Goal: Transaction & Acquisition: Purchase product/service

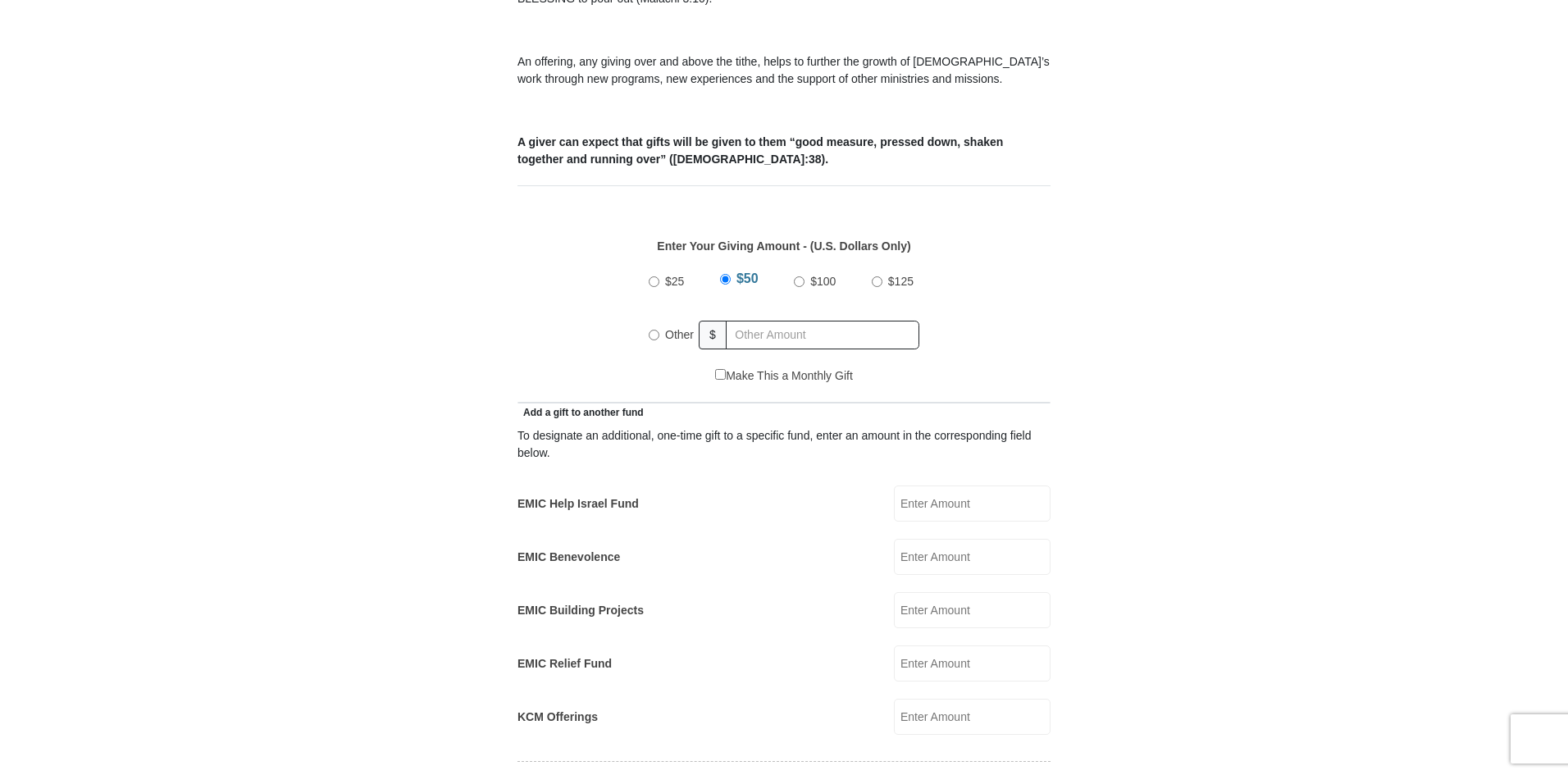
scroll to position [738, 0]
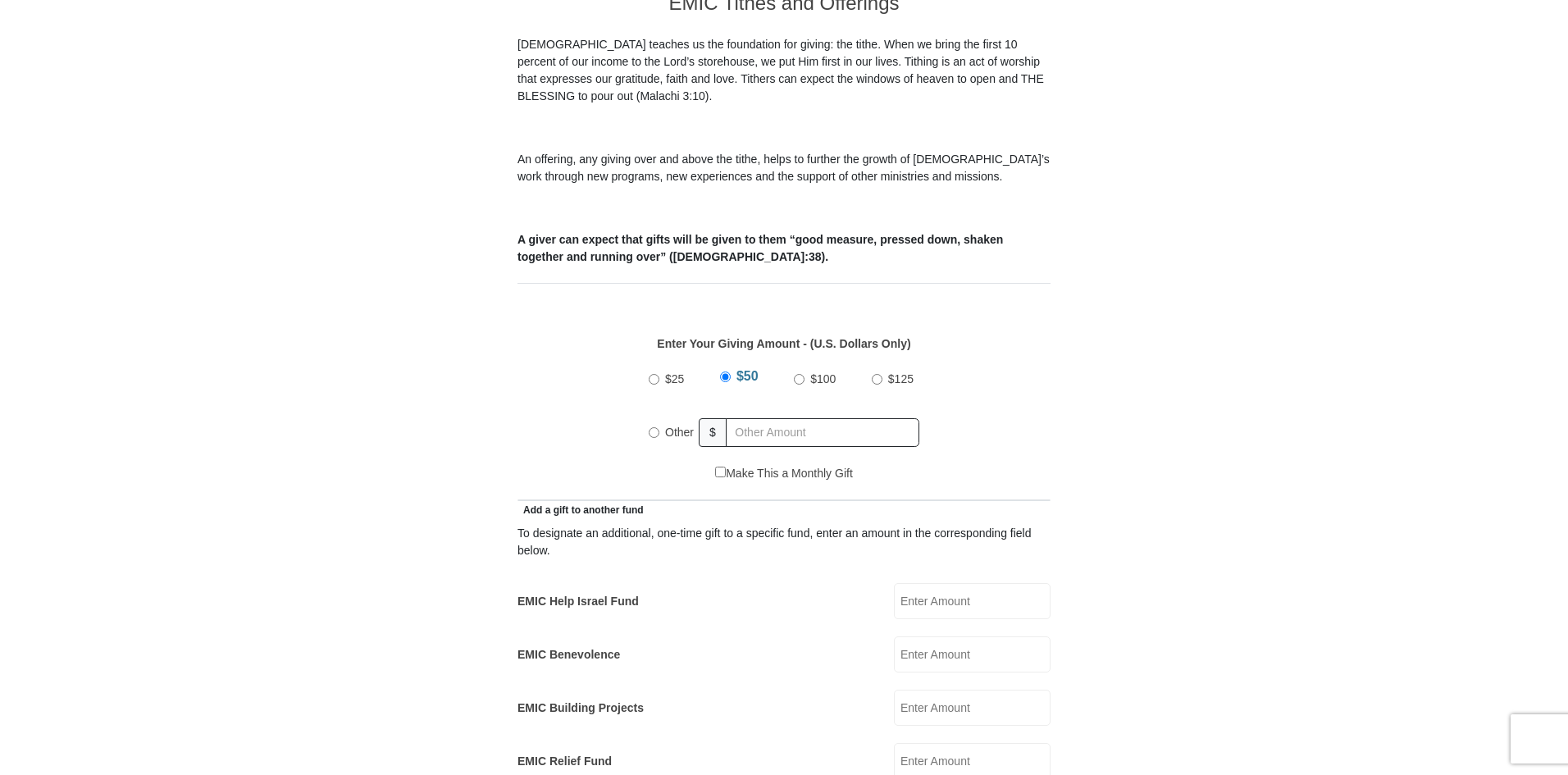
scroll to position [492, 0]
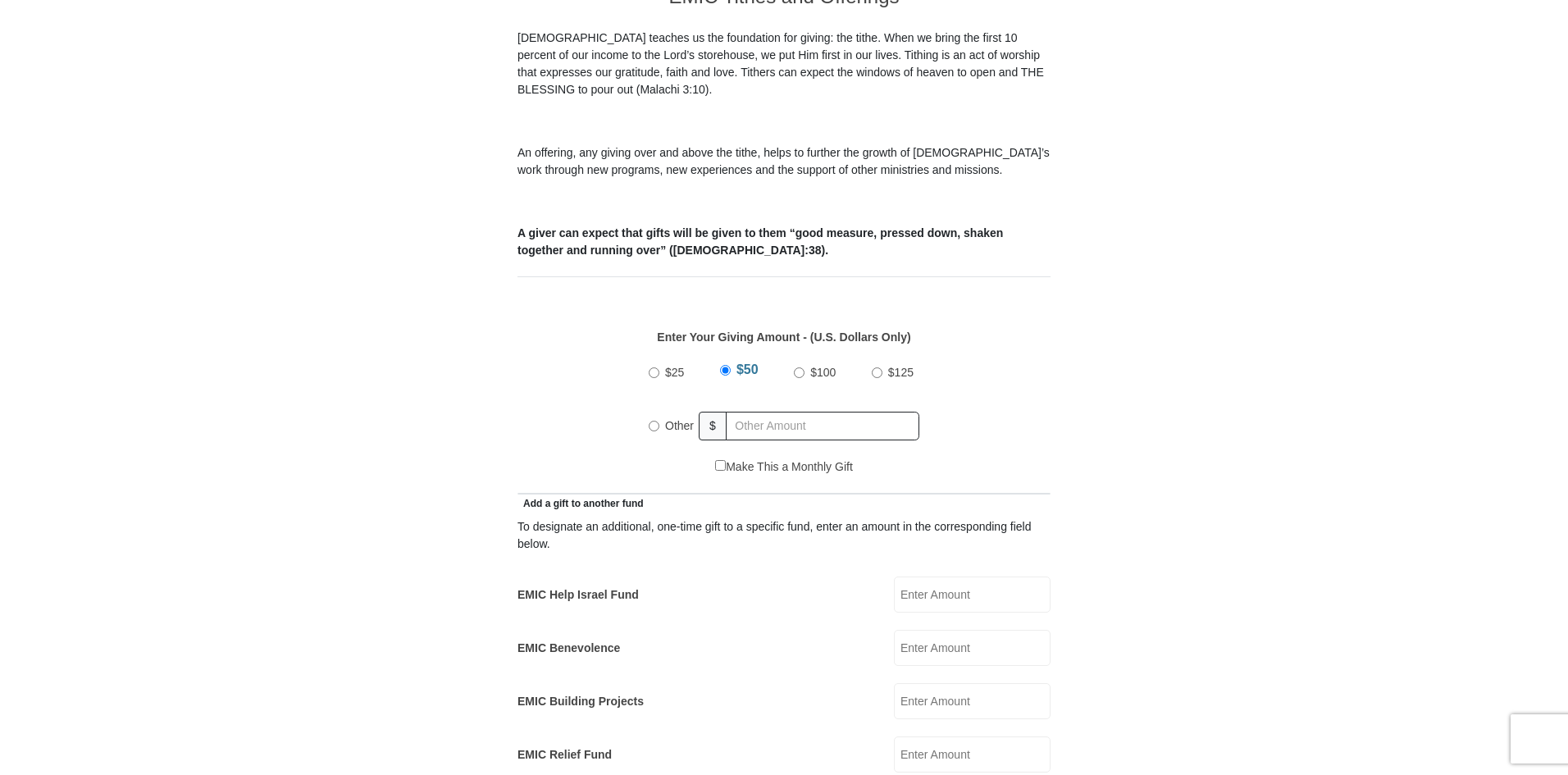
click at [649, 421] on input "Other" at bounding box center [654, 426] width 11 height 11
radio input "true"
click at [761, 412] on input "text" at bounding box center [825, 426] width 187 height 29
type input "205.00"
click at [926, 586] on input "EMIC Help Israel Fund" at bounding box center [972, 594] width 157 height 36
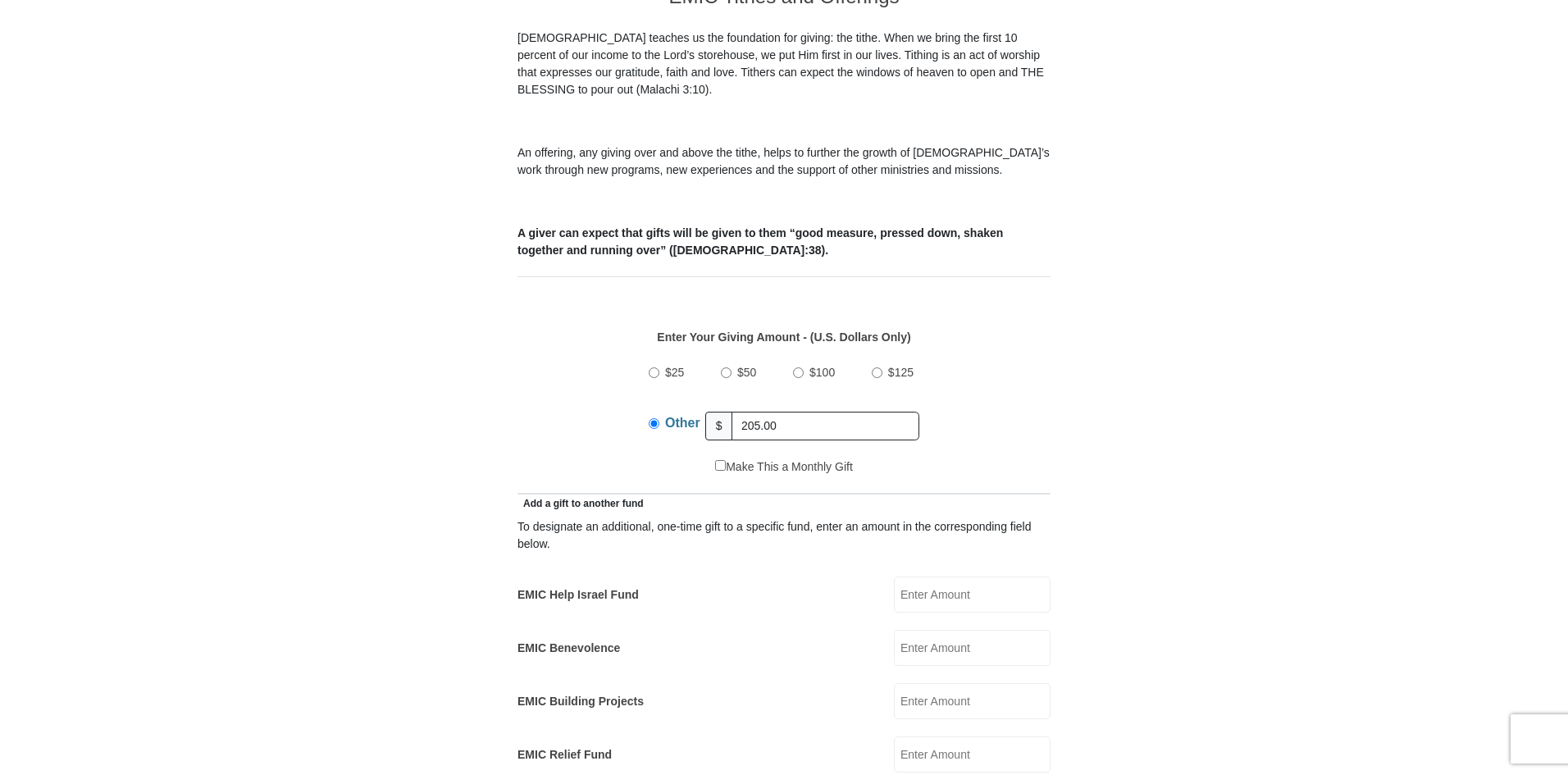
click at [957, 578] on input "EMIC Help Israel Fund" at bounding box center [972, 594] width 157 height 36
type input "30.00"
click at [920, 687] on input "EMIC Building Projects" at bounding box center [972, 701] width 157 height 36
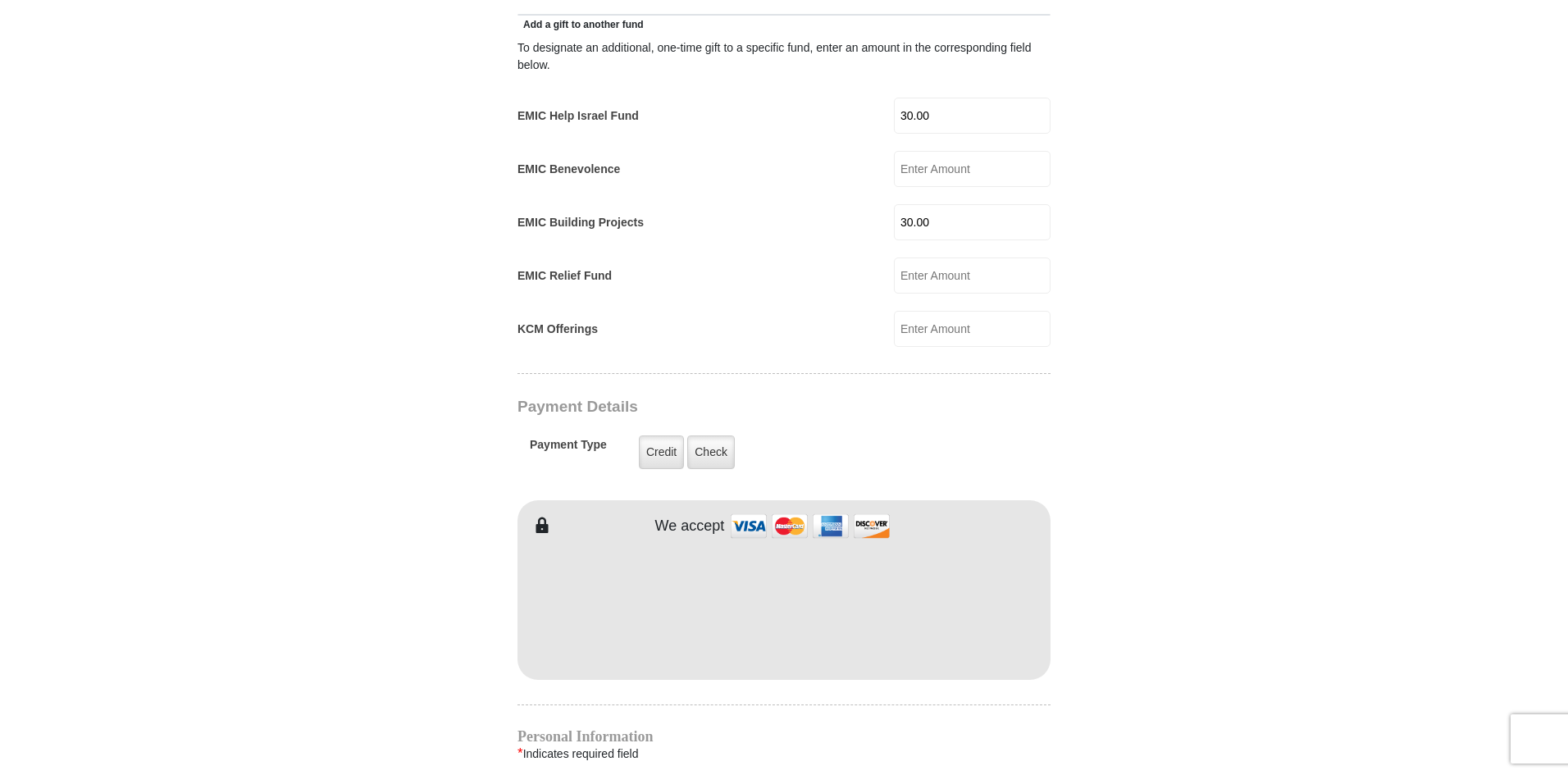
scroll to position [985, 0]
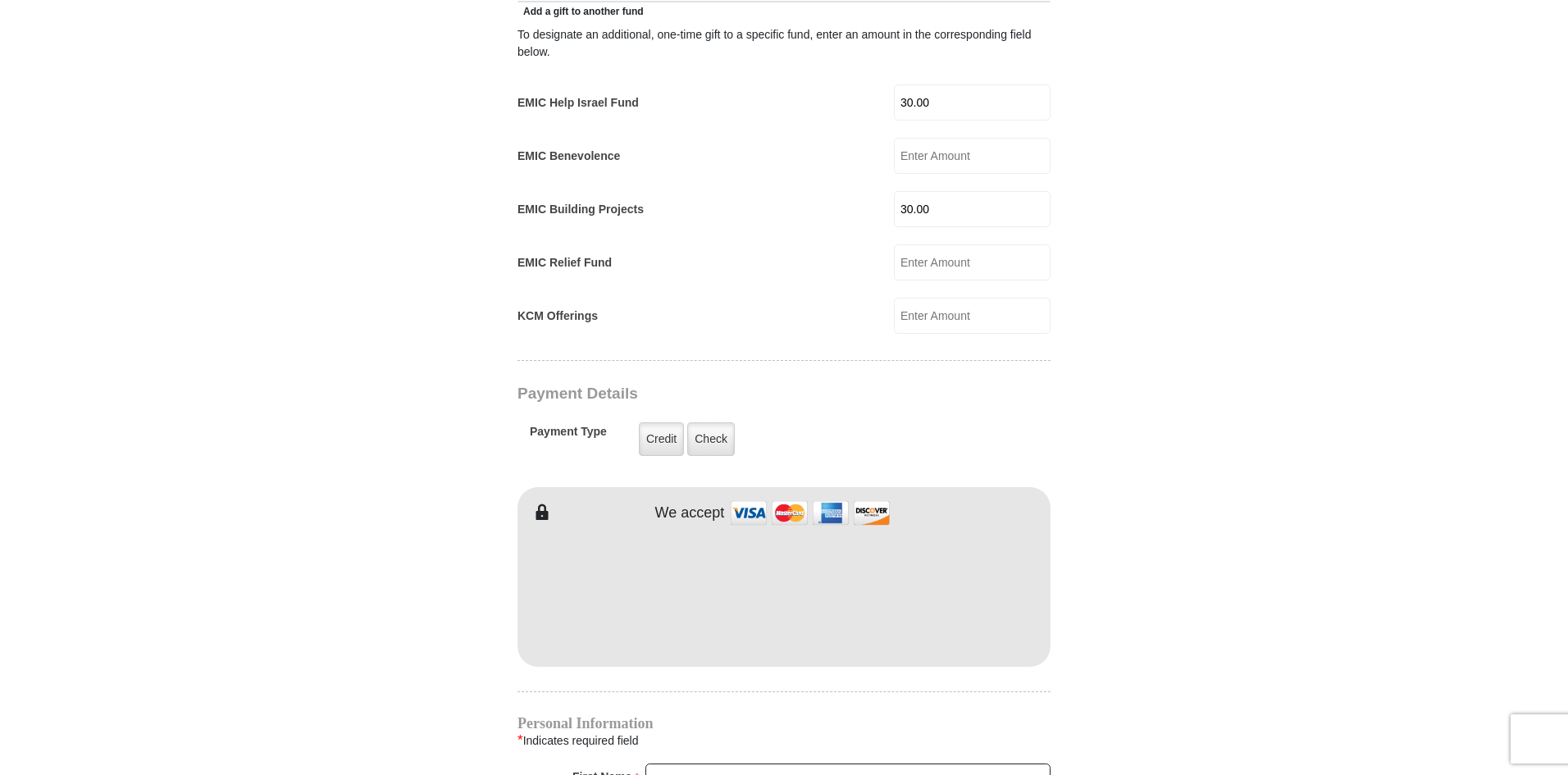
type input "30.00"
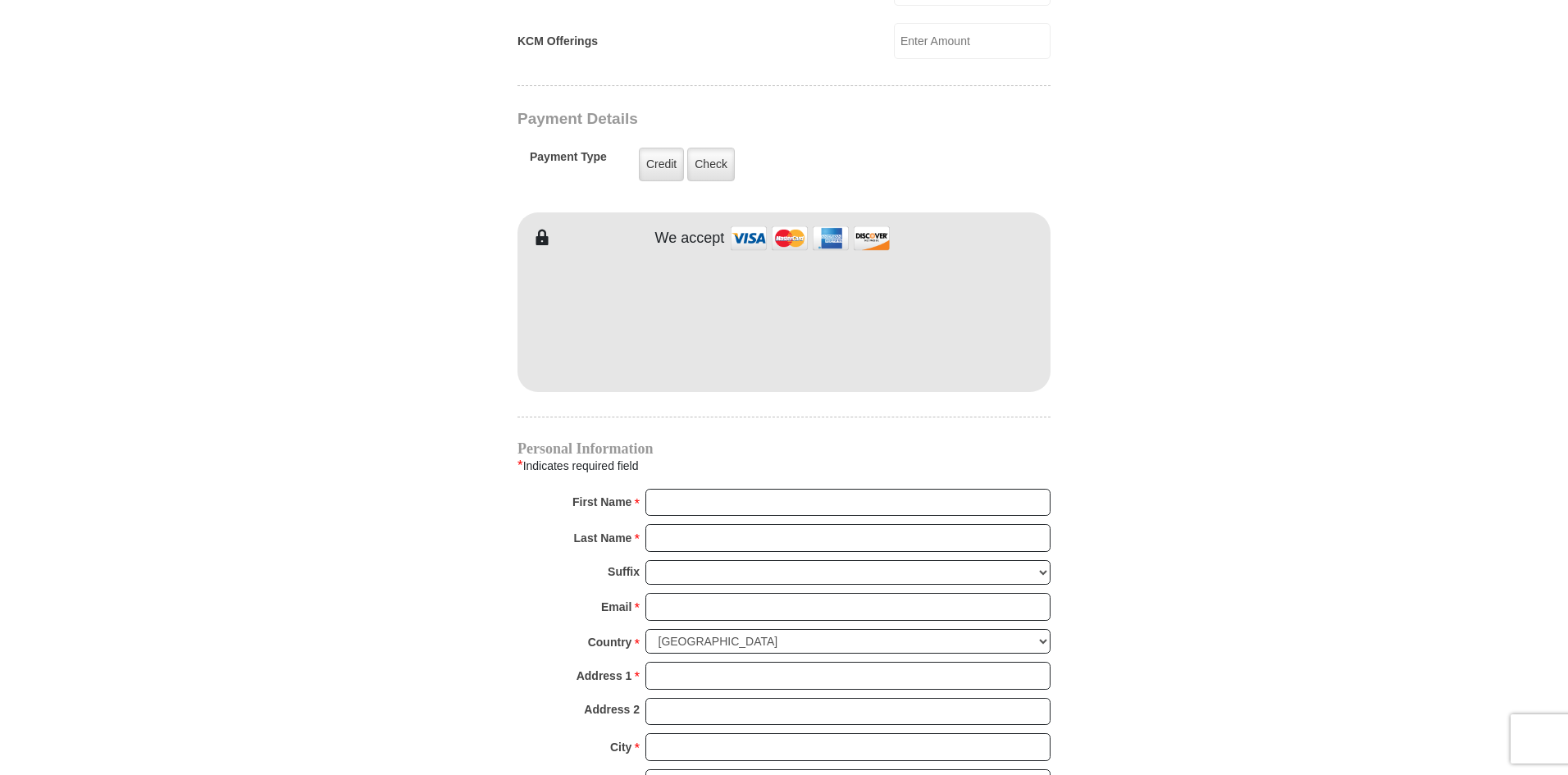
scroll to position [1312, 0]
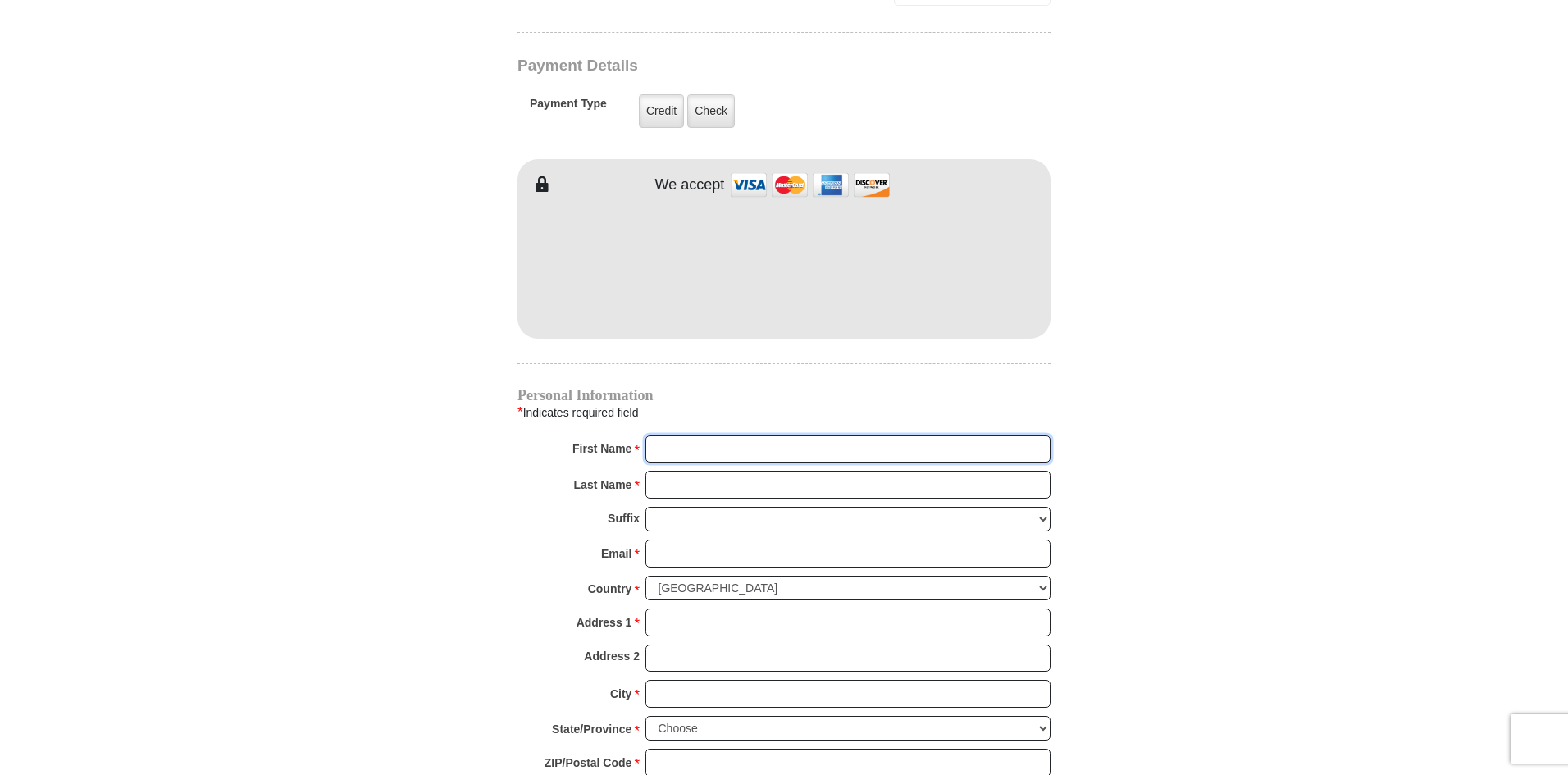
click at [733, 437] on input "First Name *" at bounding box center [847, 449] width 405 height 28
type input "Alice"
type input "Boyd"
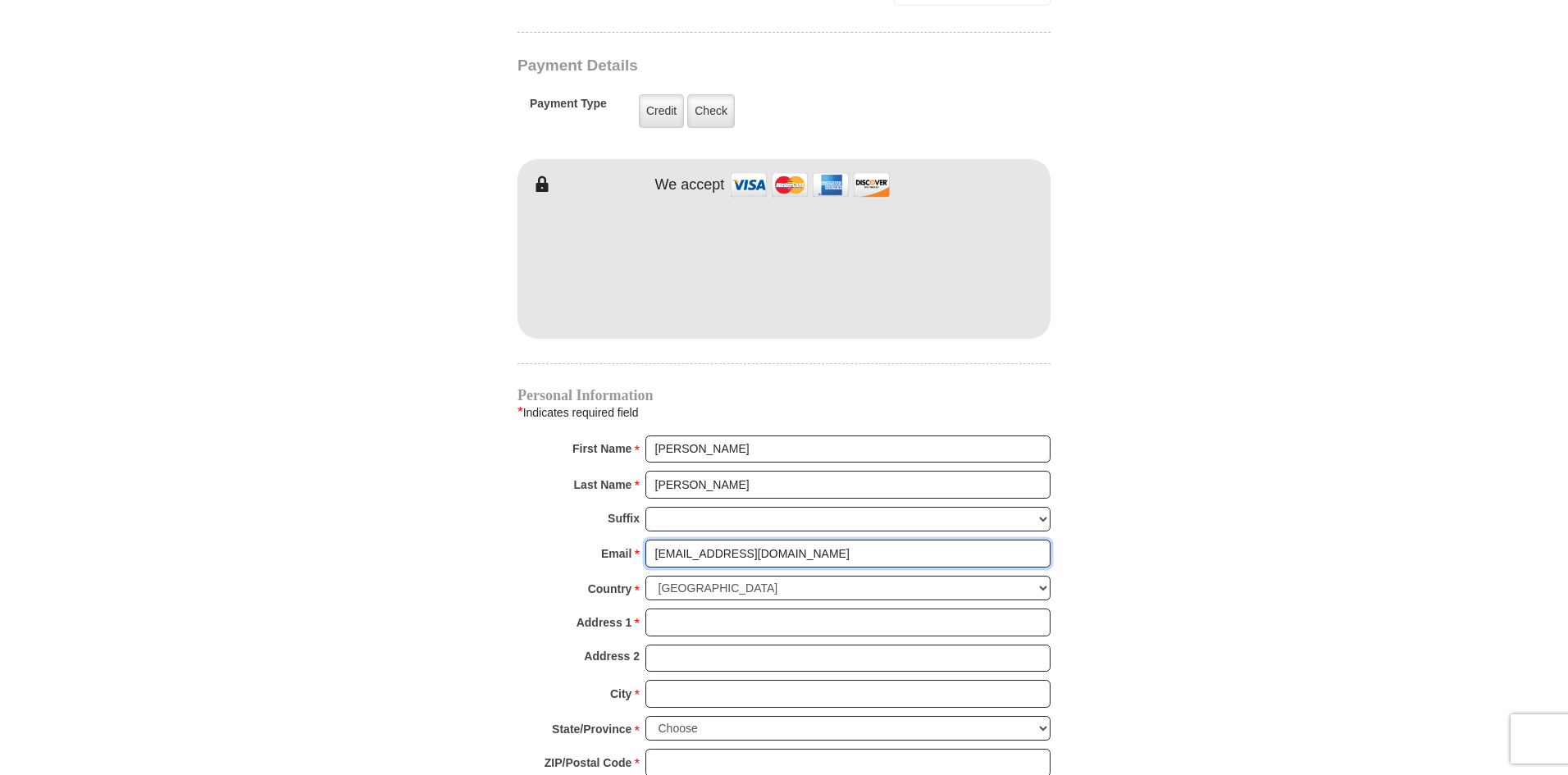
type input "aliceb5354@gmail.com"
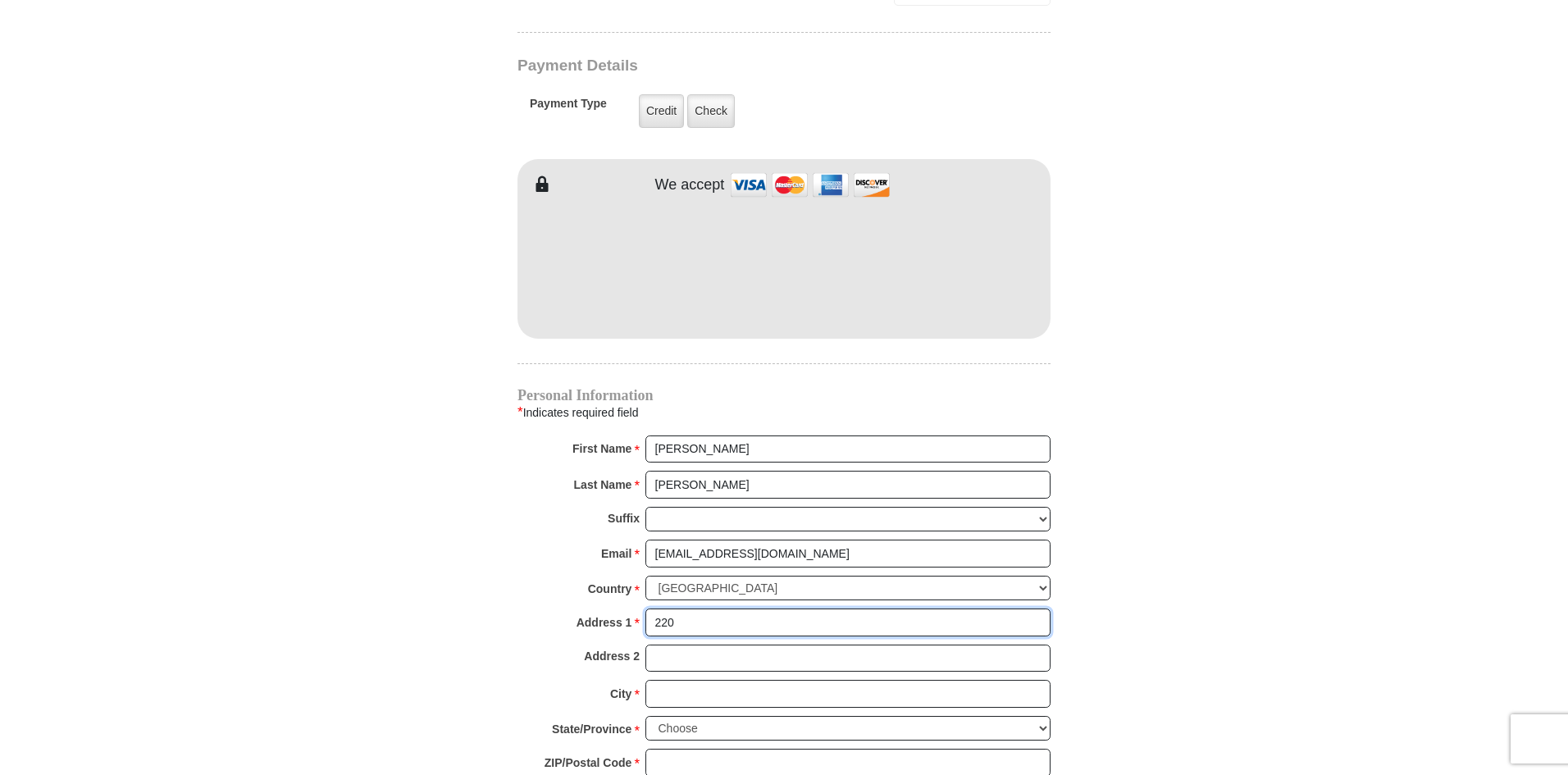
type input "220 Adams Dr, Ste 280 #432"
type input "Weatherford"
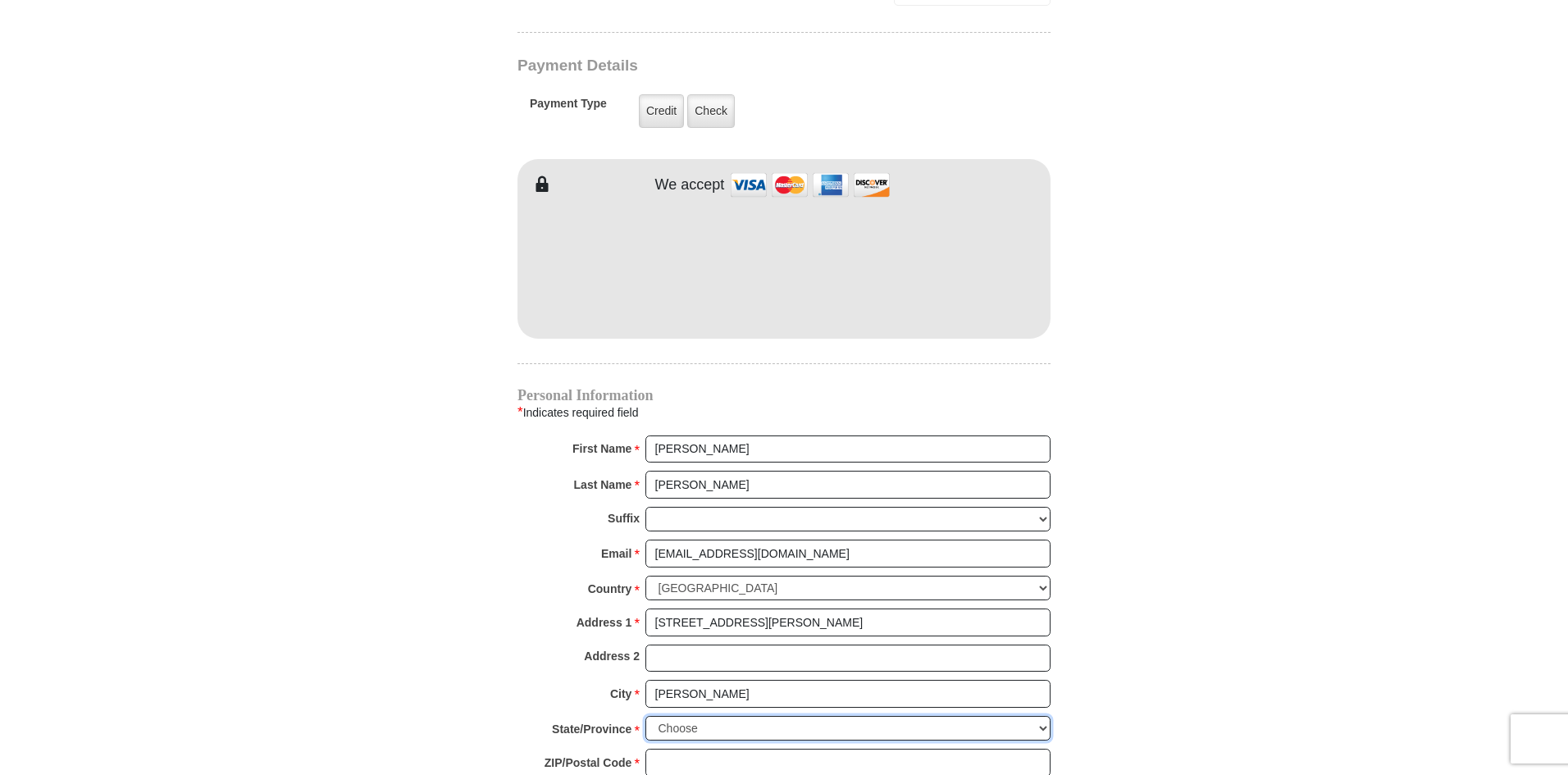
select select "TX"
type input "76086"
type input "8177332875"
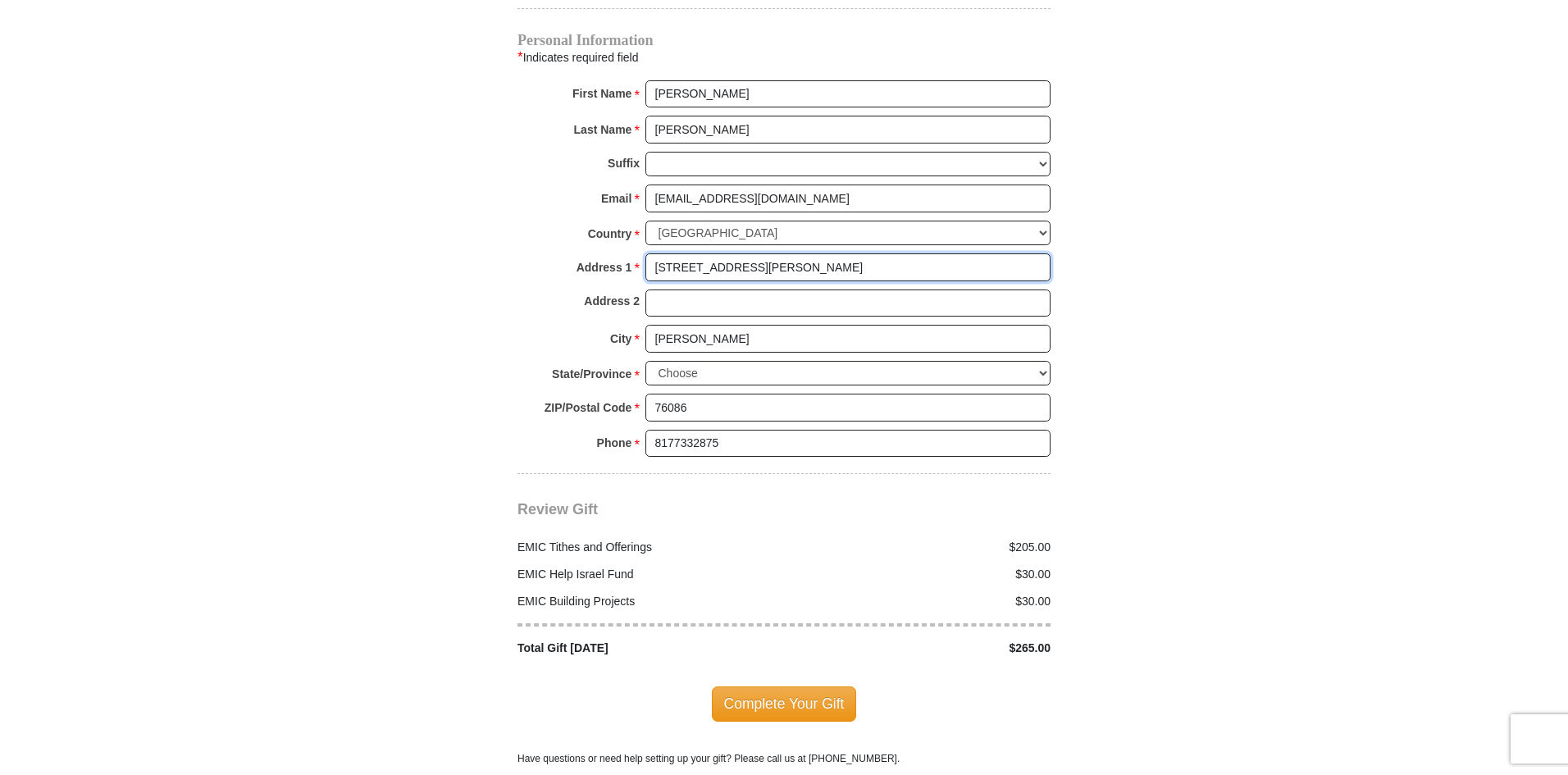
scroll to position [1723, 0]
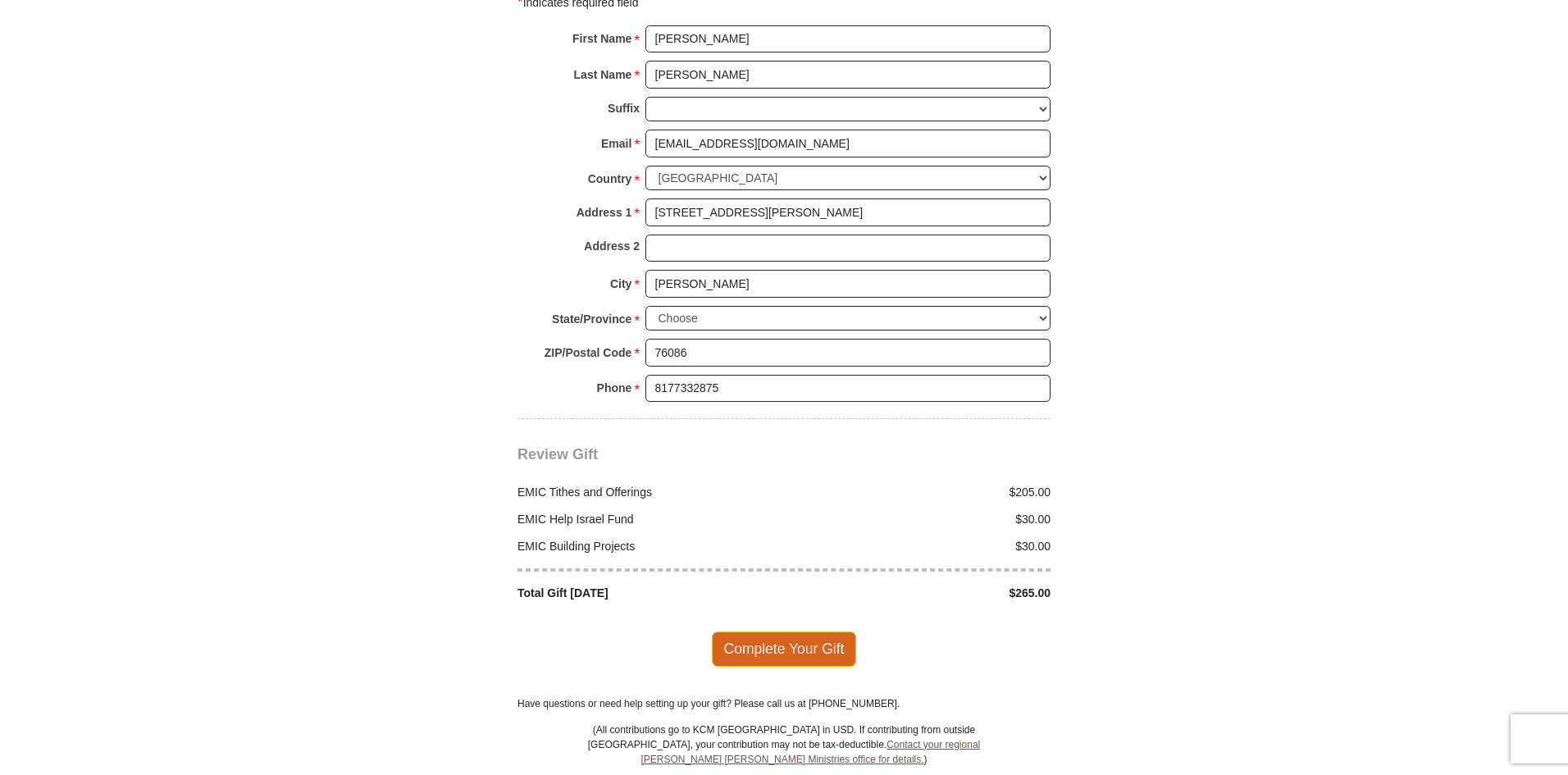
click at [767, 633] on span "Complete Your Gift" at bounding box center [784, 649] width 145 height 35
